Goal: Transaction & Acquisition: Purchase product/service

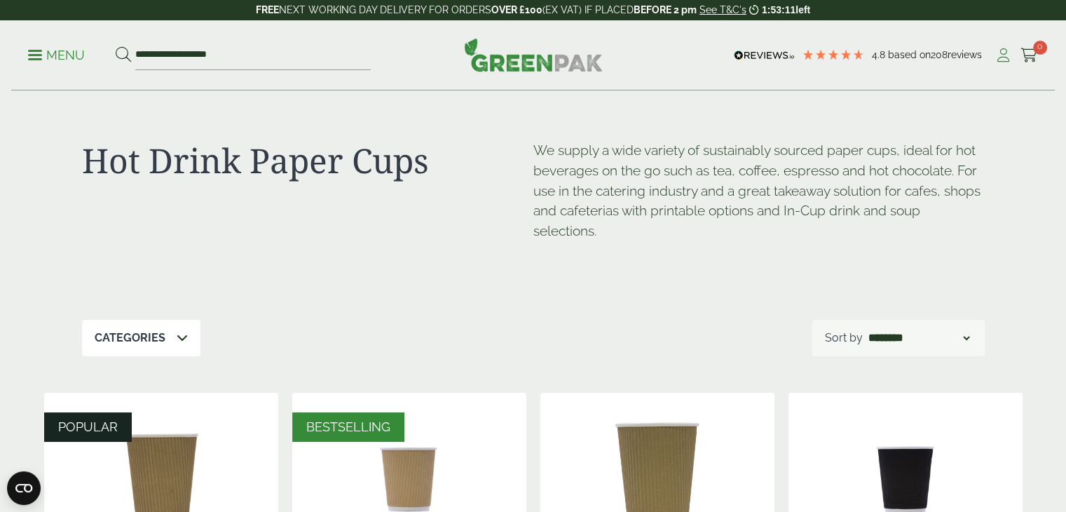
click at [1001, 55] on icon at bounding box center [1004, 55] width 18 height 14
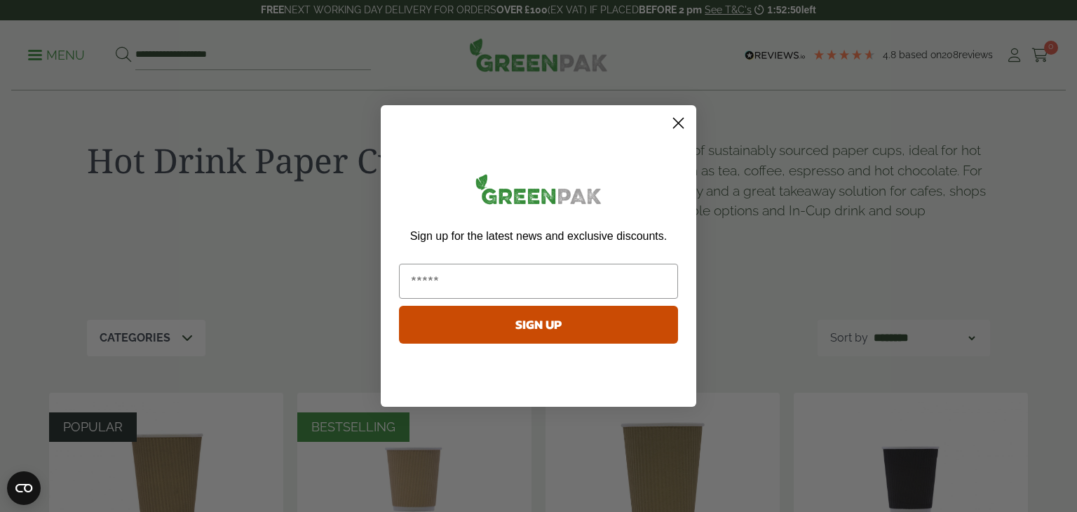
click at [679, 121] on icon "Close dialog" at bounding box center [679, 123] width 10 height 10
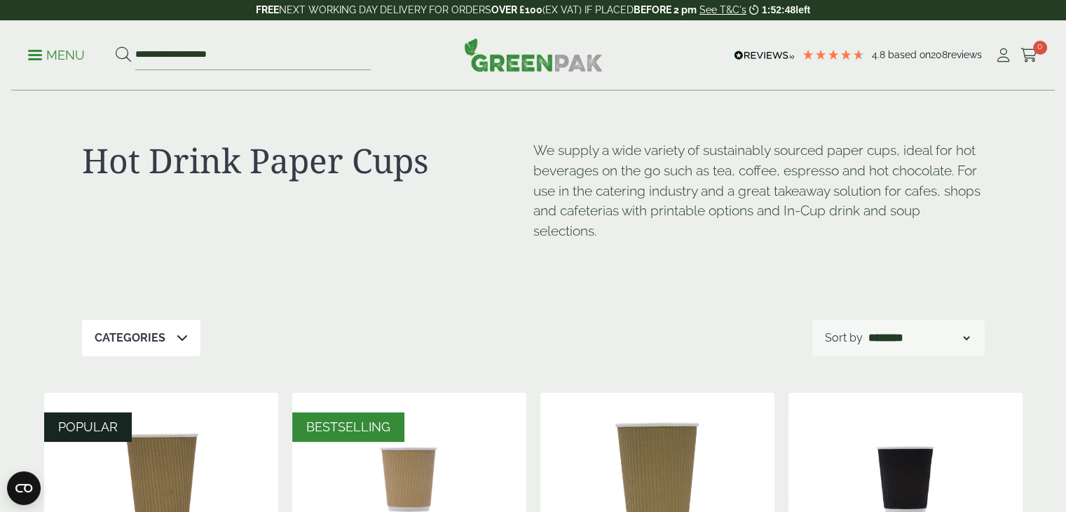
click at [25, 58] on div "**********" at bounding box center [533, 55] width 1044 height 70
click at [28, 58] on link "Menu" at bounding box center [56, 54] width 57 height 14
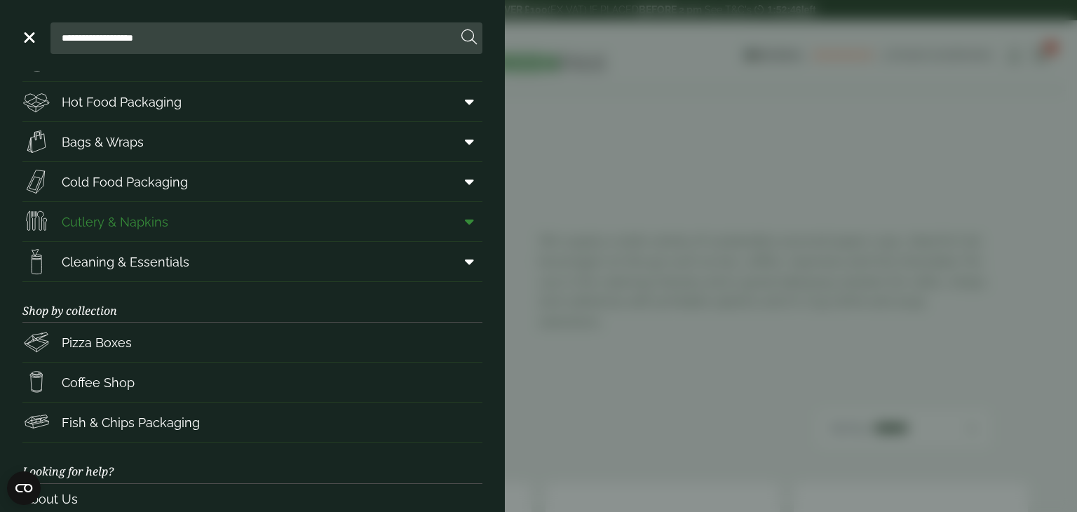
scroll to position [182, 0]
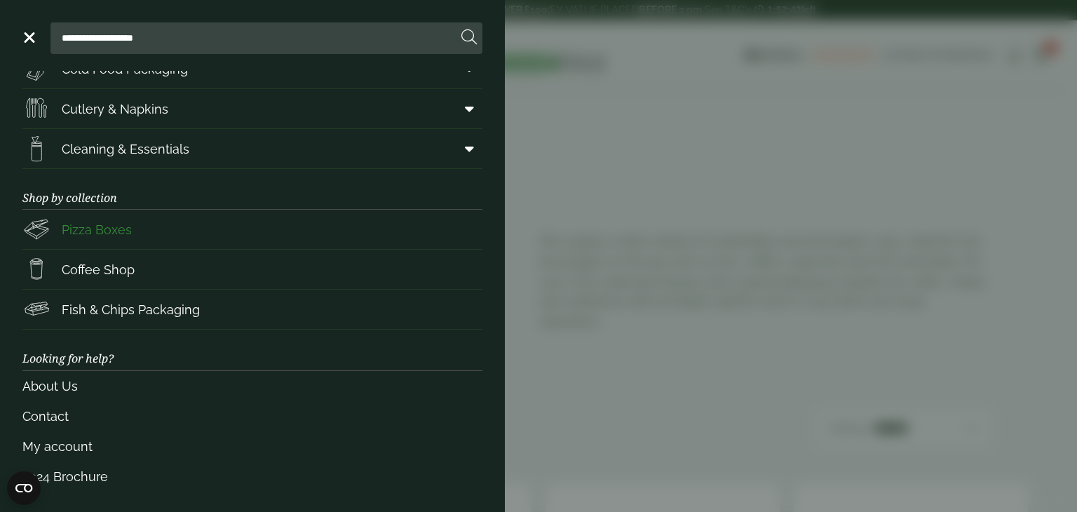
click at [108, 230] on span "Pizza Boxes" at bounding box center [97, 229] width 70 height 19
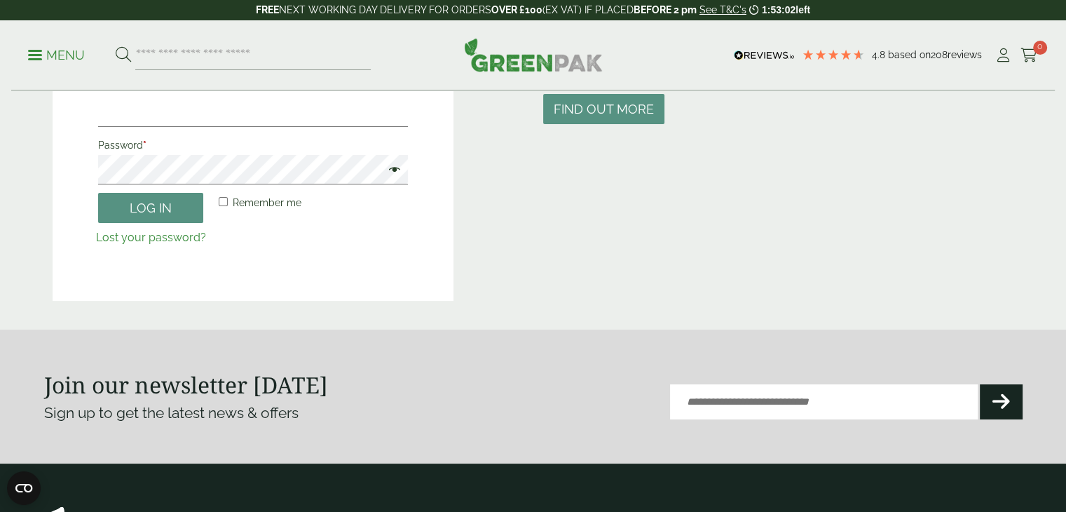
scroll to position [421, 0]
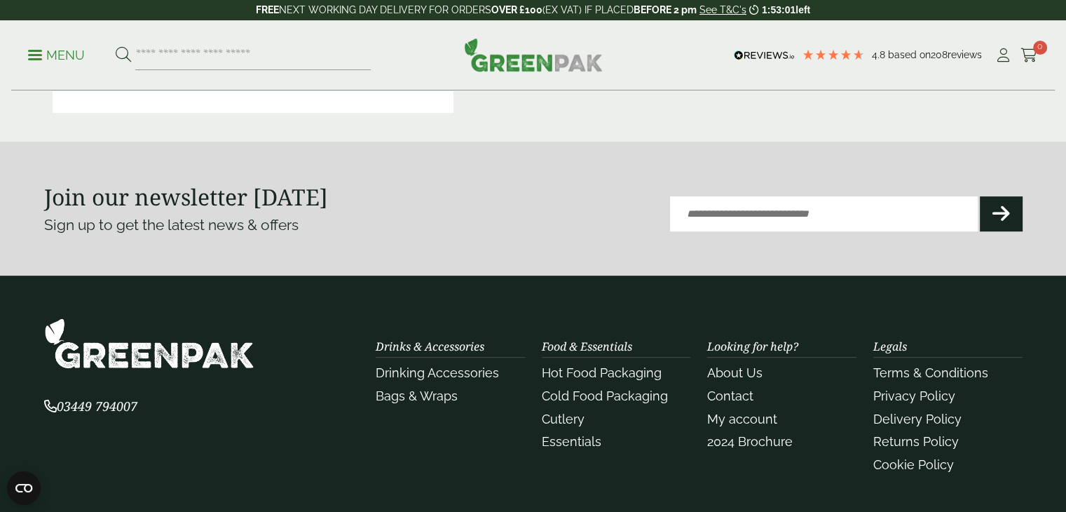
click at [786, 219] on input "Email (Required)" at bounding box center [824, 213] width 308 height 35
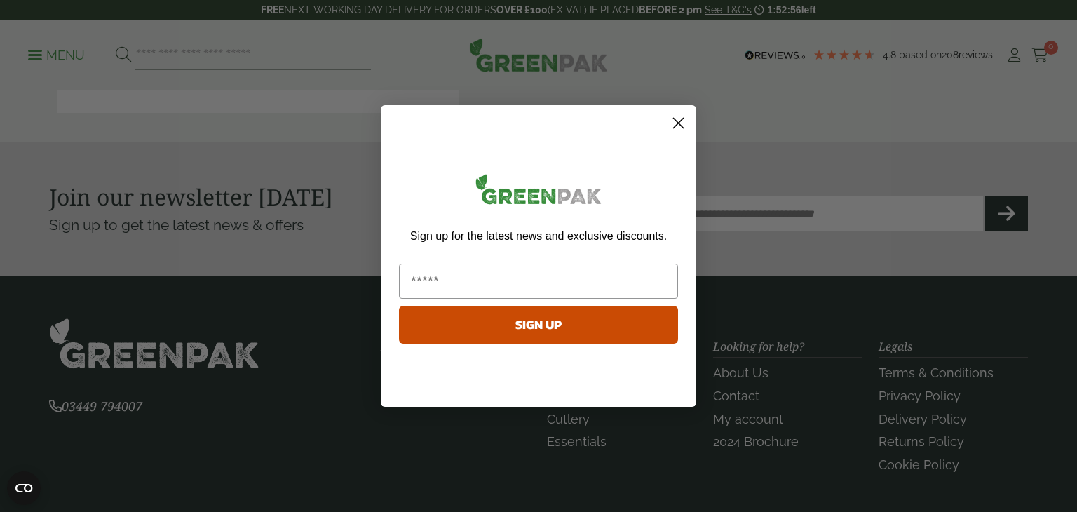
click at [679, 118] on circle "Close dialog" at bounding box center [678, 122] width 23 height 23
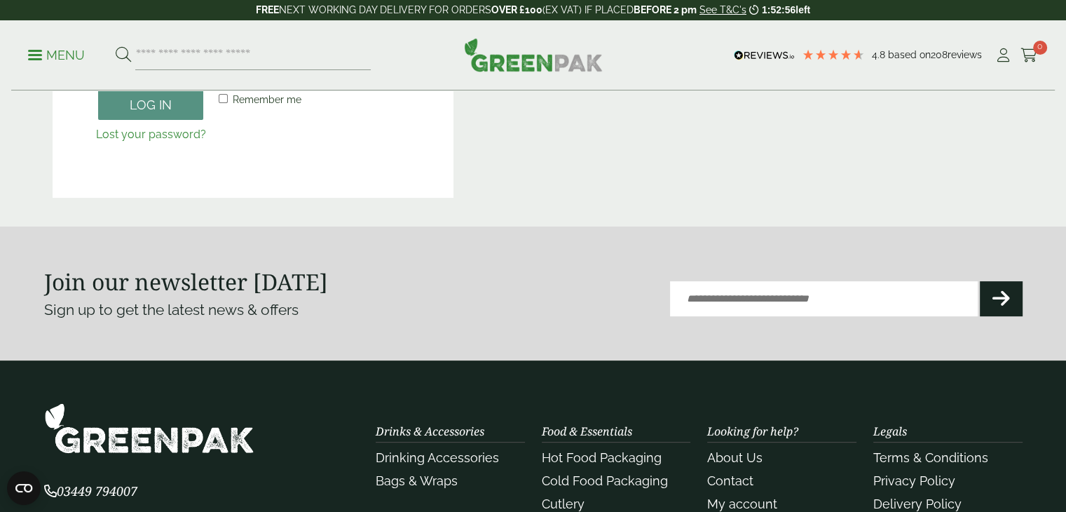
scroll to position [0, 0]
